Goal: Check status: Check status

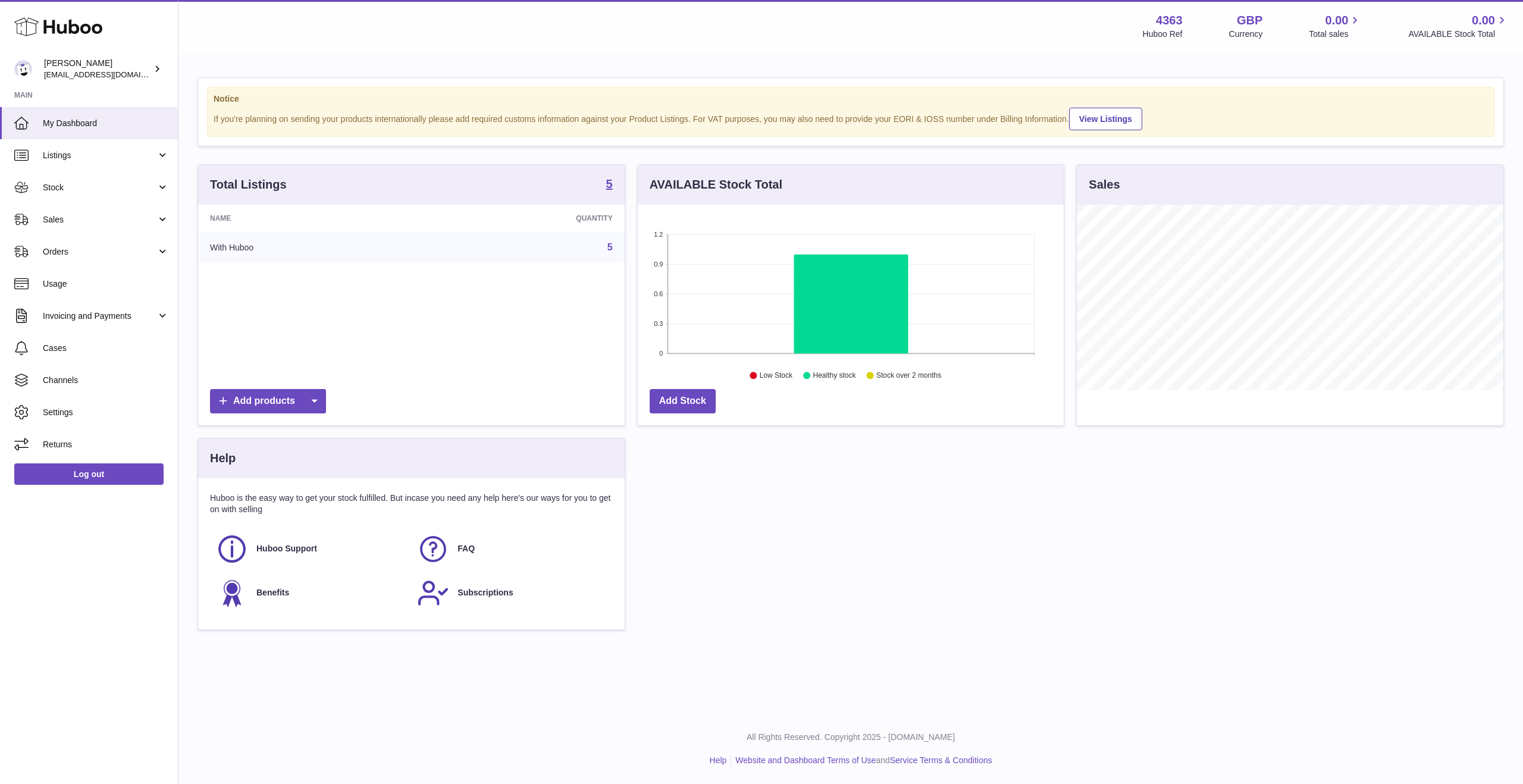
scroll to position [186, 426]
click at [122, 214] on span "Sales" at bounding box center [100, 220] width 113 height 12
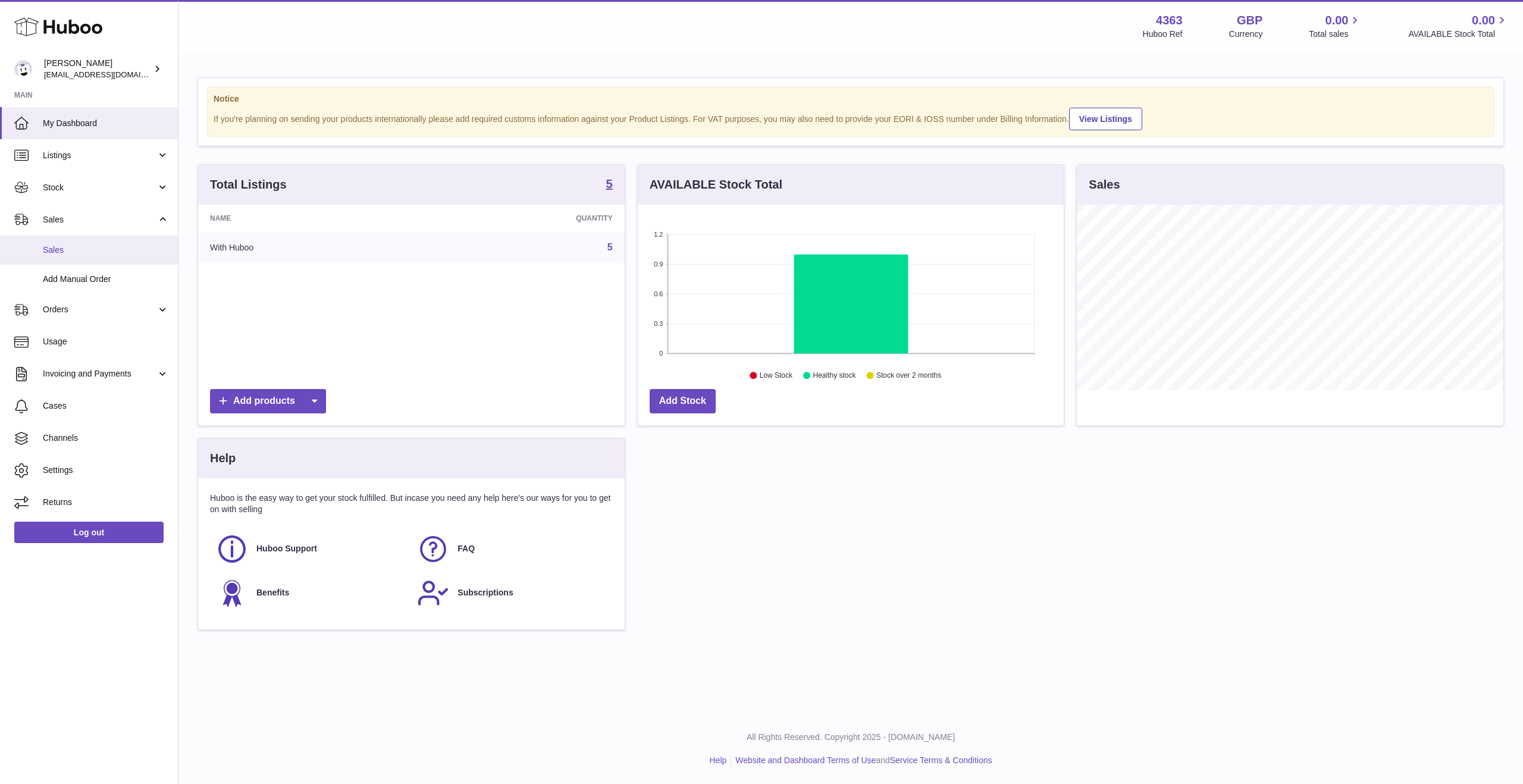
click at [106, 252] on span "Sales" at bounding box center [106, 250] width 126 height 12
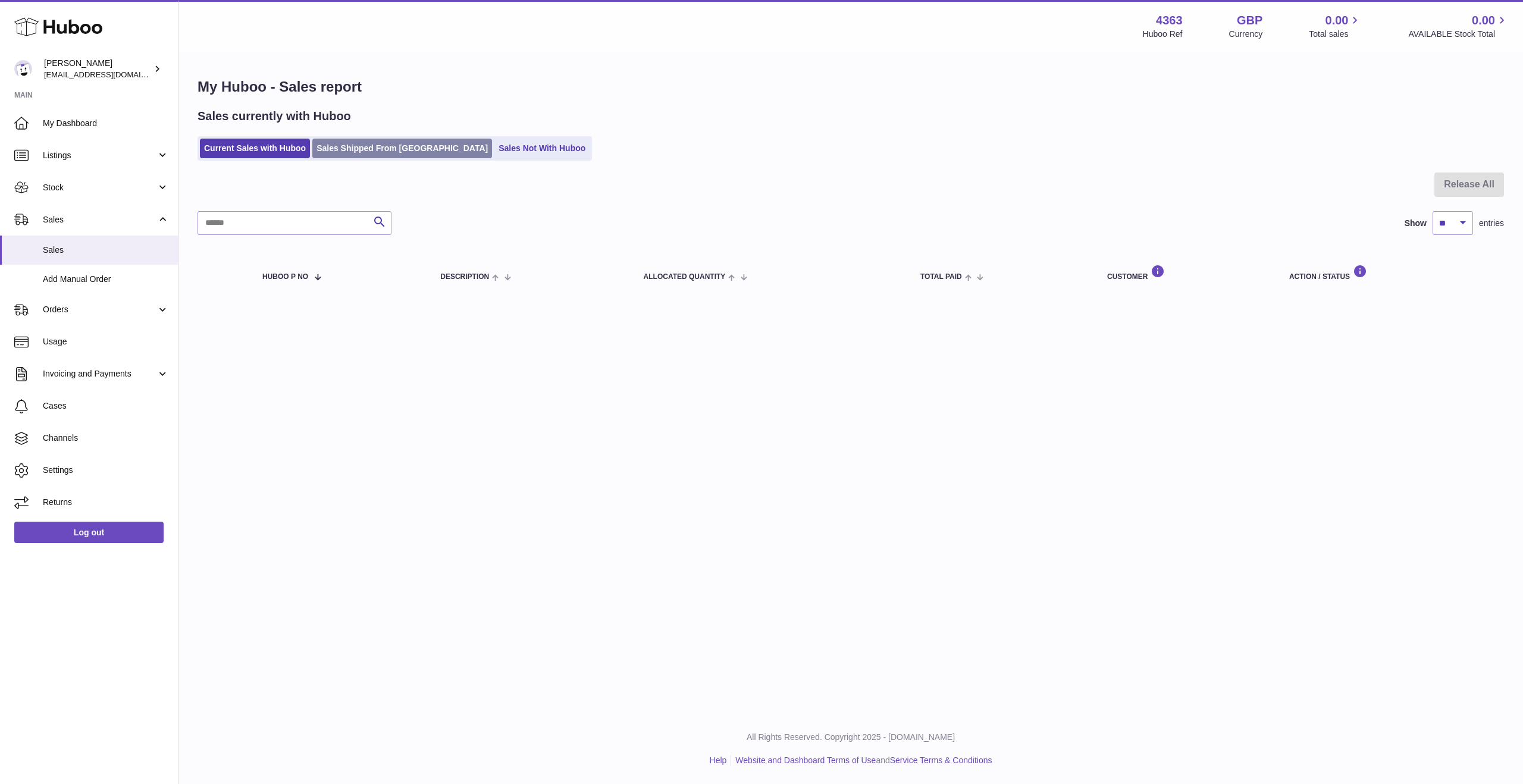
click at [379, 148] on link "Sales Shipped From [GEOGRAPHIC_DATA]" at bounding box center [402, 148] width 180 height 20
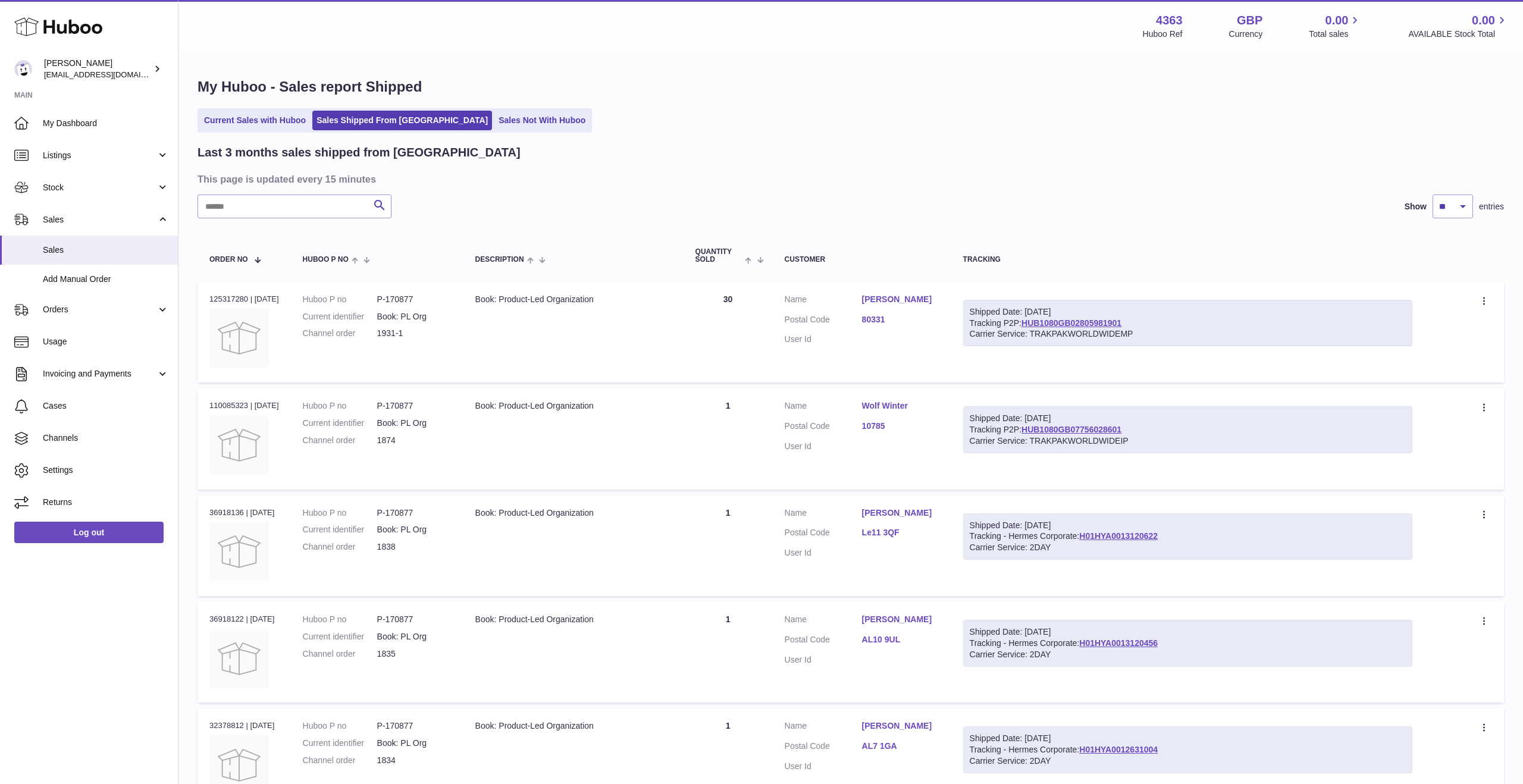
click at [1043, 328] on div "Shipped Date: 23rd Sep 2025 Tracking P2P: HUB1080GB02805981901 Carrier Service:…" at bounding box center [1188, 323] width 449 height 47
click at [1043, 325] on link "HUB1080GB02805981901" at bounding box center [1072, 323] width 100 height 10
